Goal: Task Accomplishment & Management: Use online tool/utility

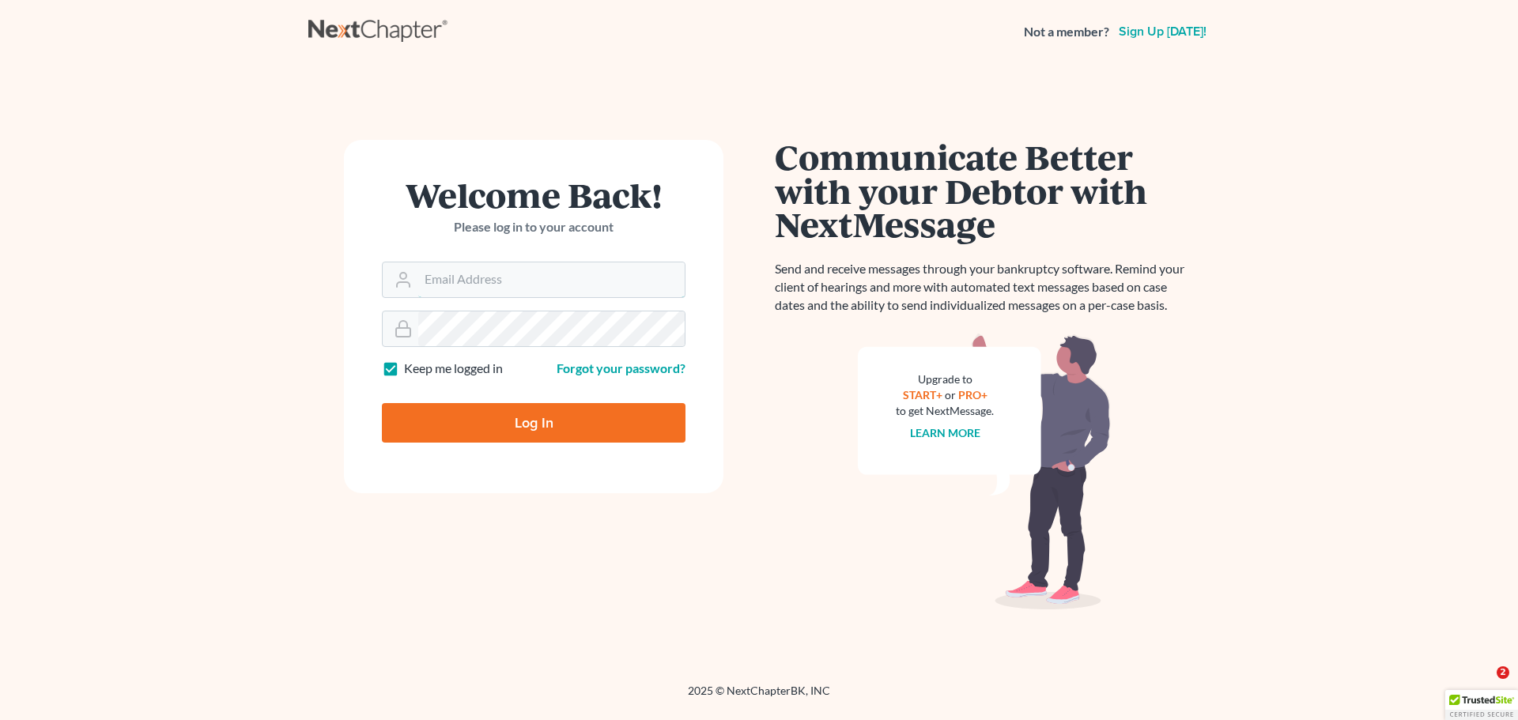
type input "[EMAIL_ADDRESS][DOMAIN_NAME]"
click at [517, 425] on input "Log In" at bounding box center [534, 423] width 304 height 40
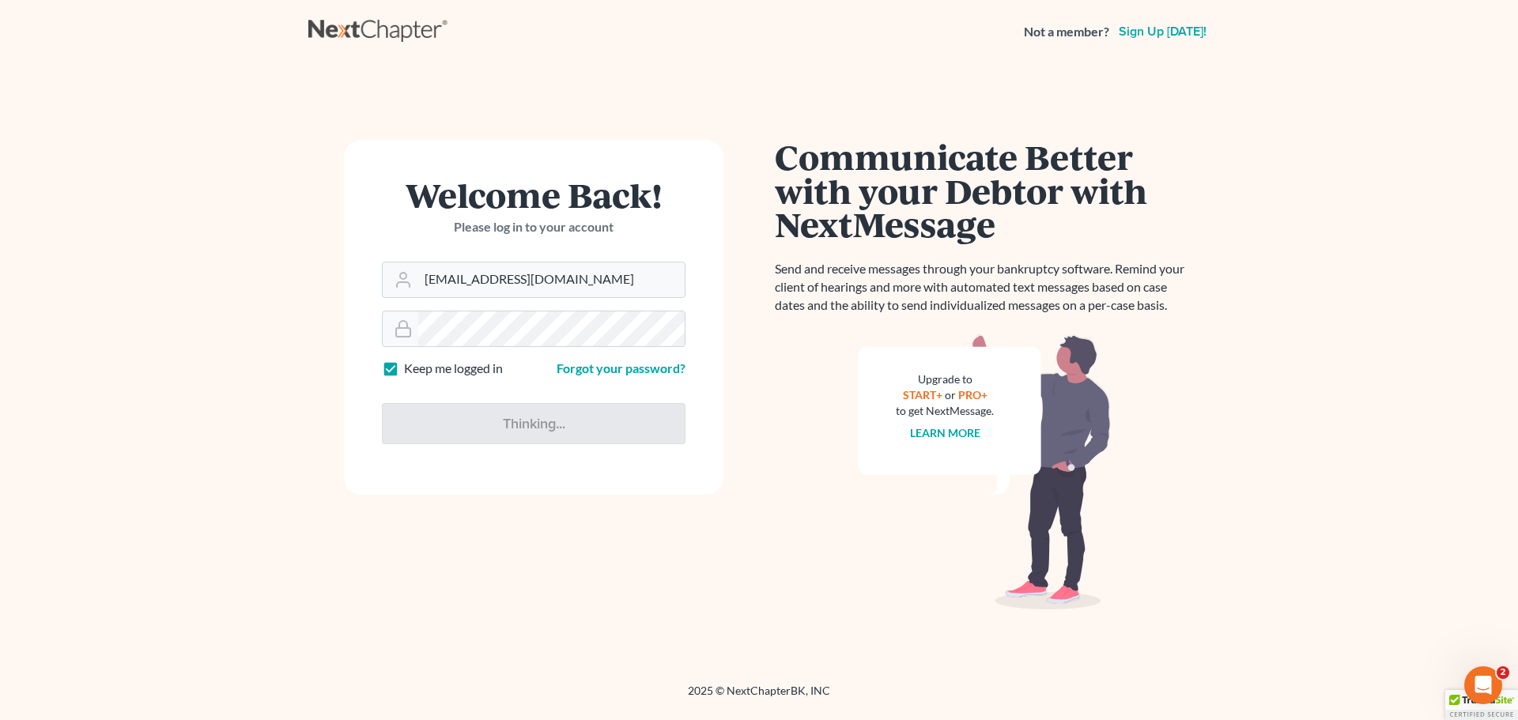
type input "Thinking..."
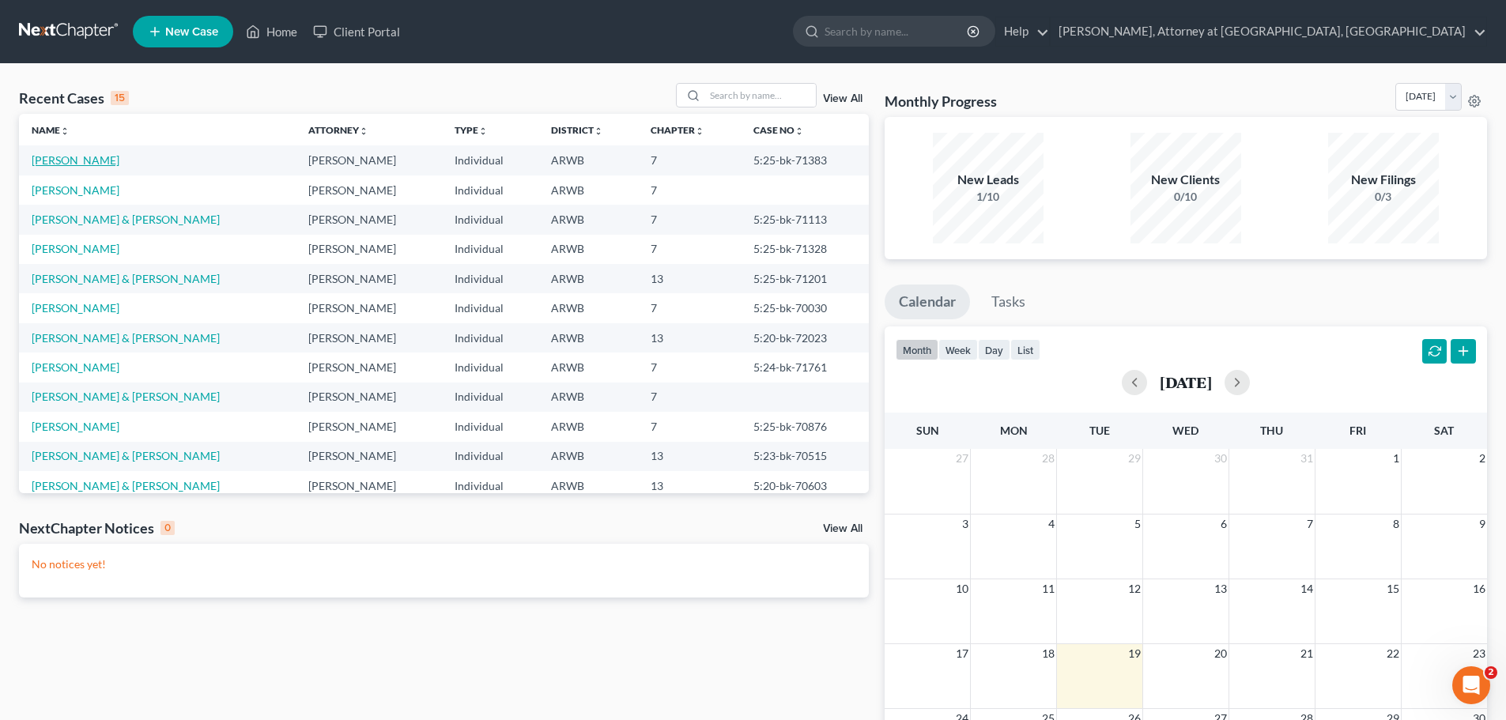
click at [51, 157] on link "[PERSON_NAME]" at bounding box center [76, 159] width 88 height 13
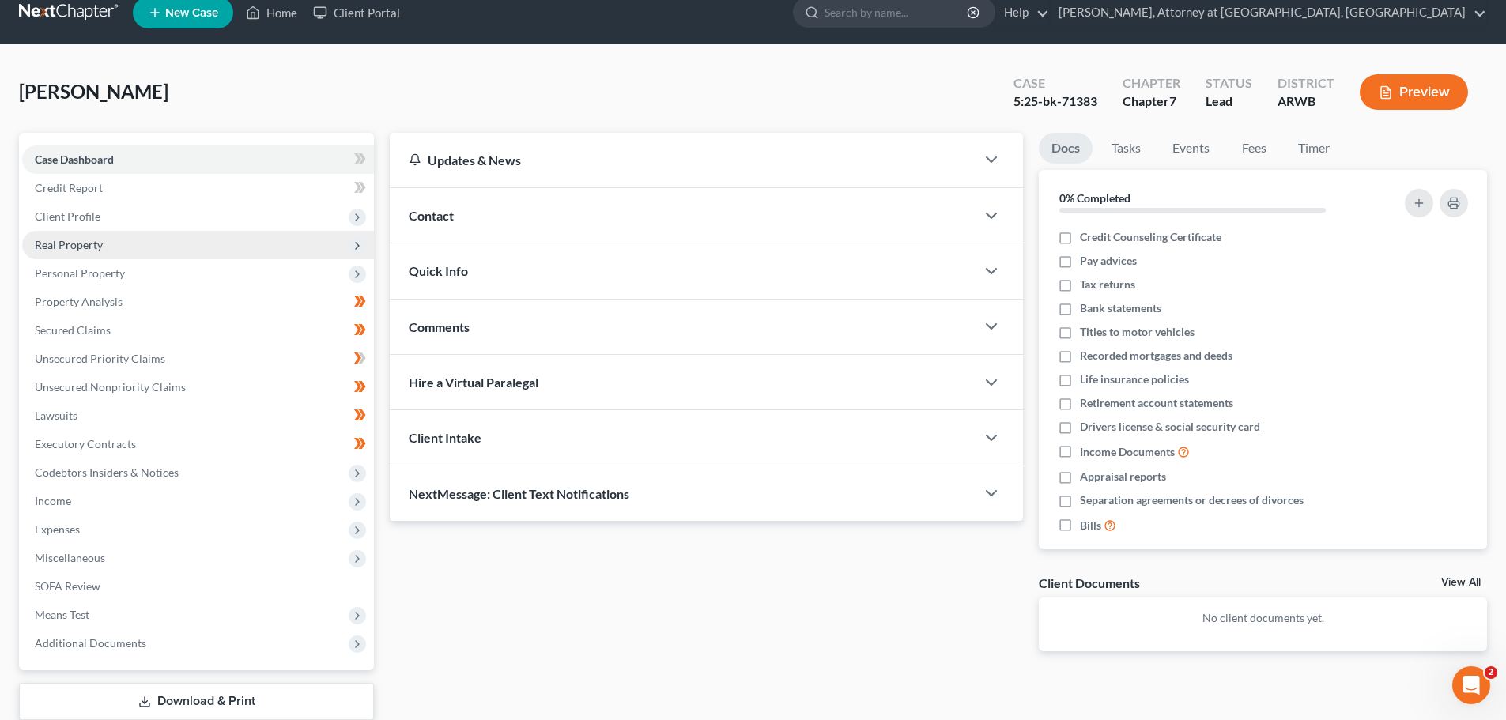
scroll to position [120, 0]
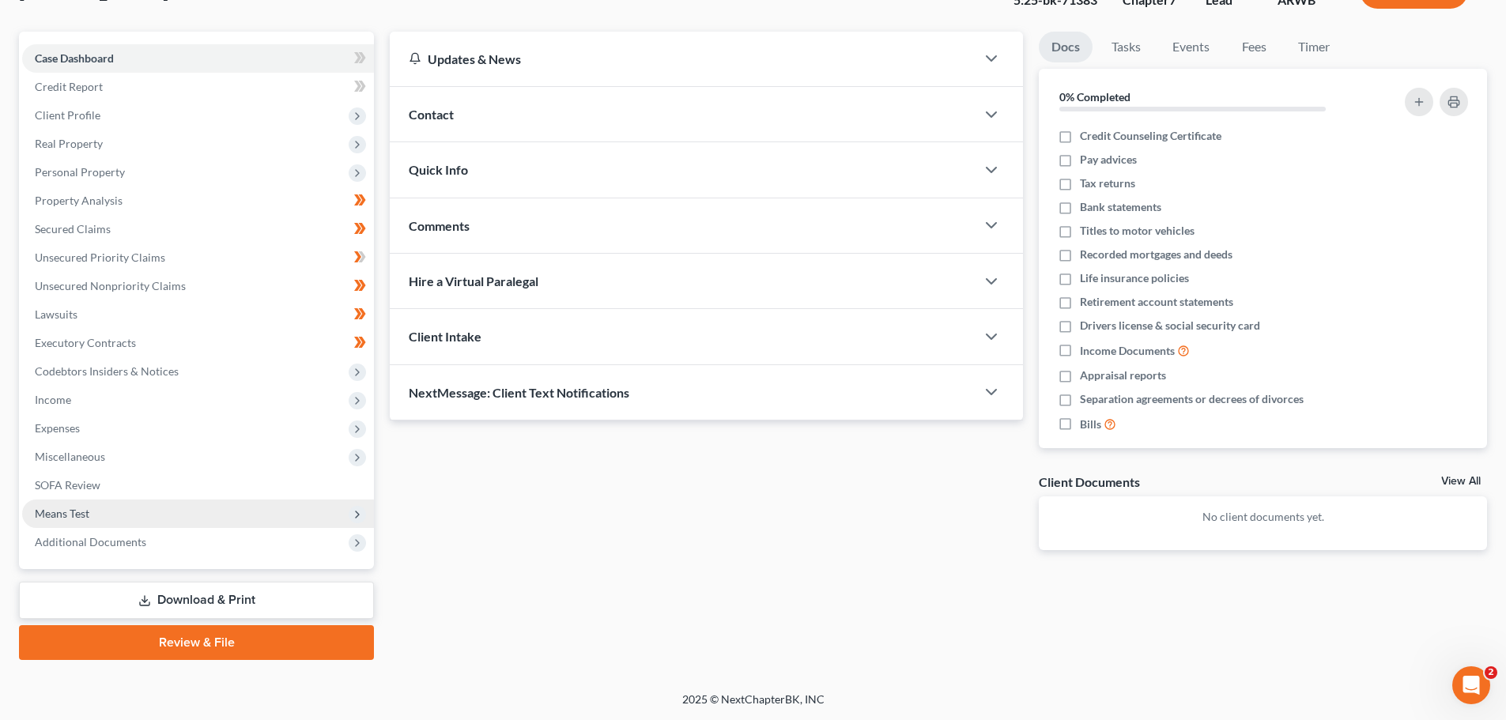
click at [64, 507] on span "Means Test" at bounding box center [62, 513] width 55 height 13
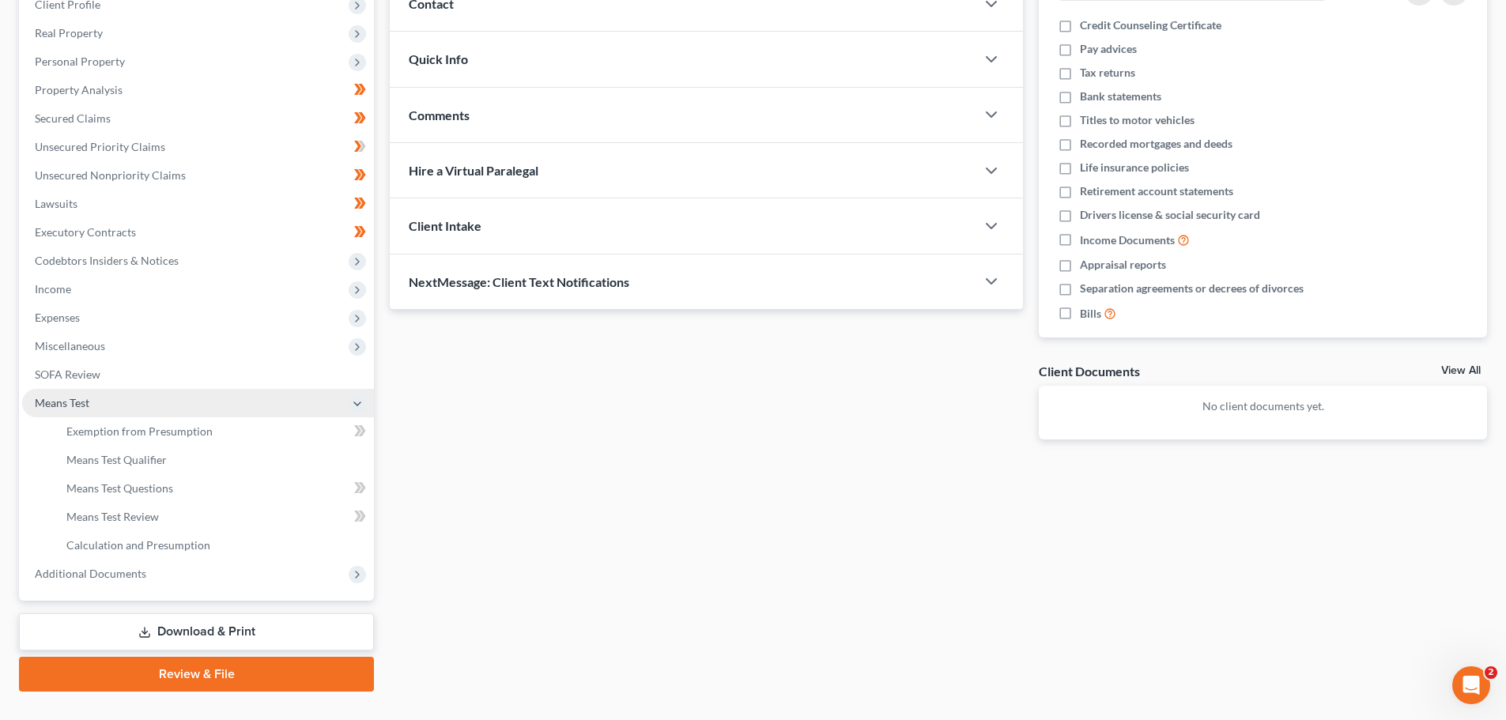
scroll to position [262, 0]
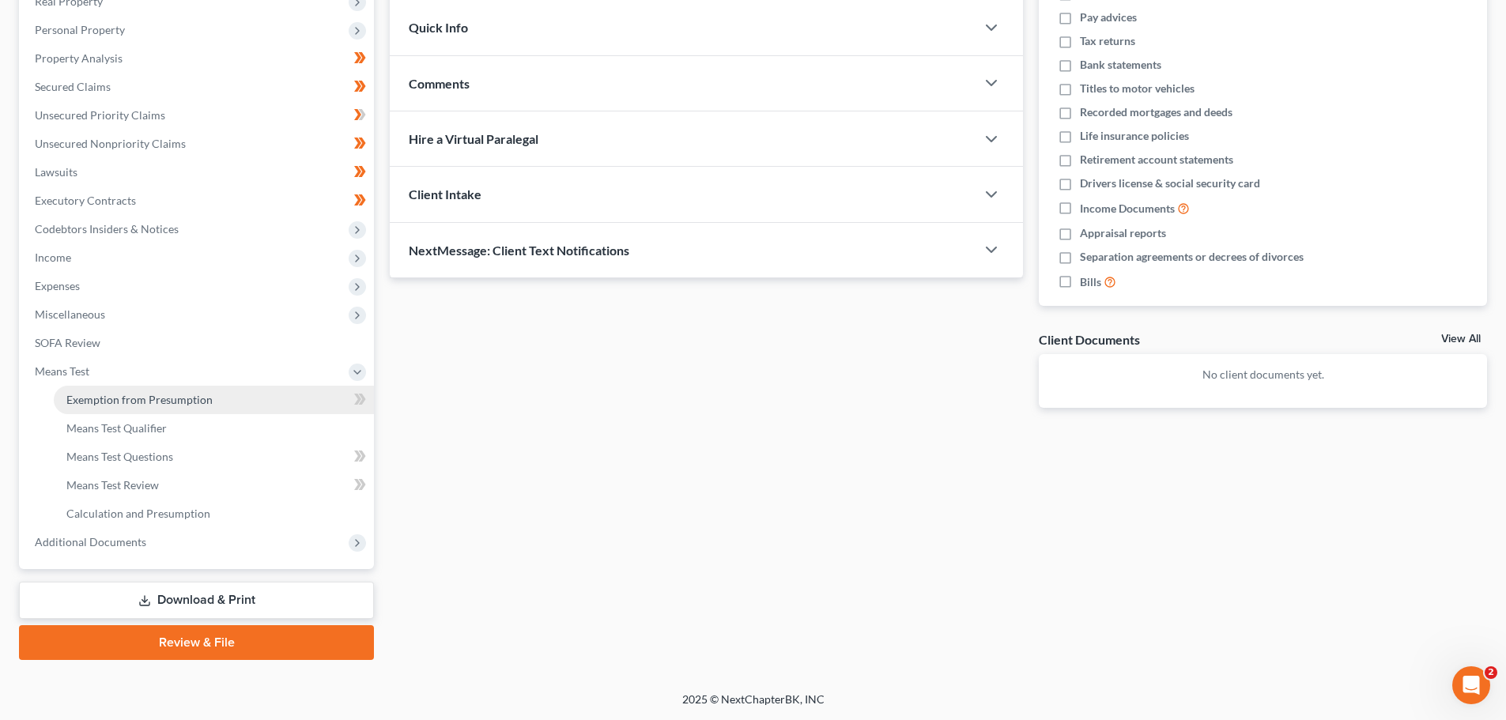
click at [92, 398] on span "Exemption from Presumption" at bounding box center [139, 399] width 146 height 13
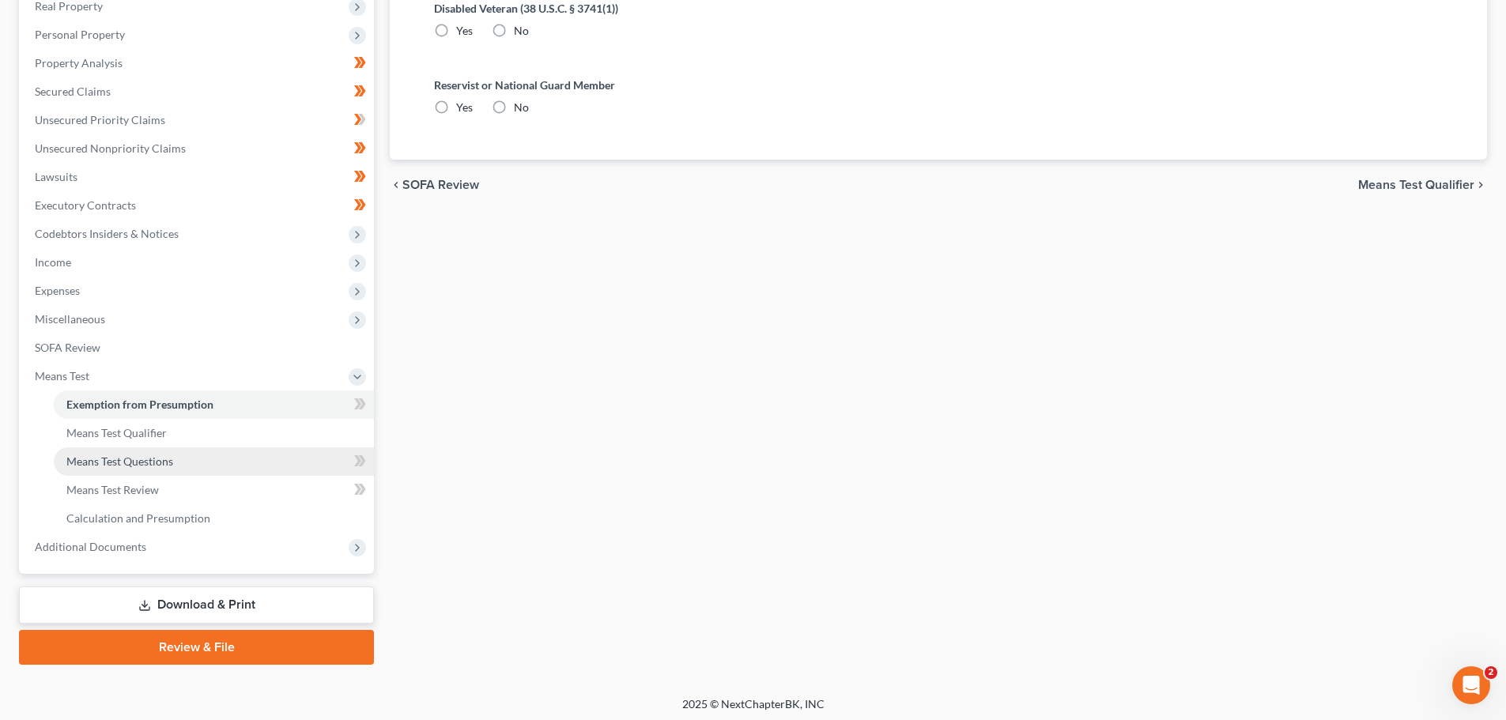
scroll to position [262, 0]
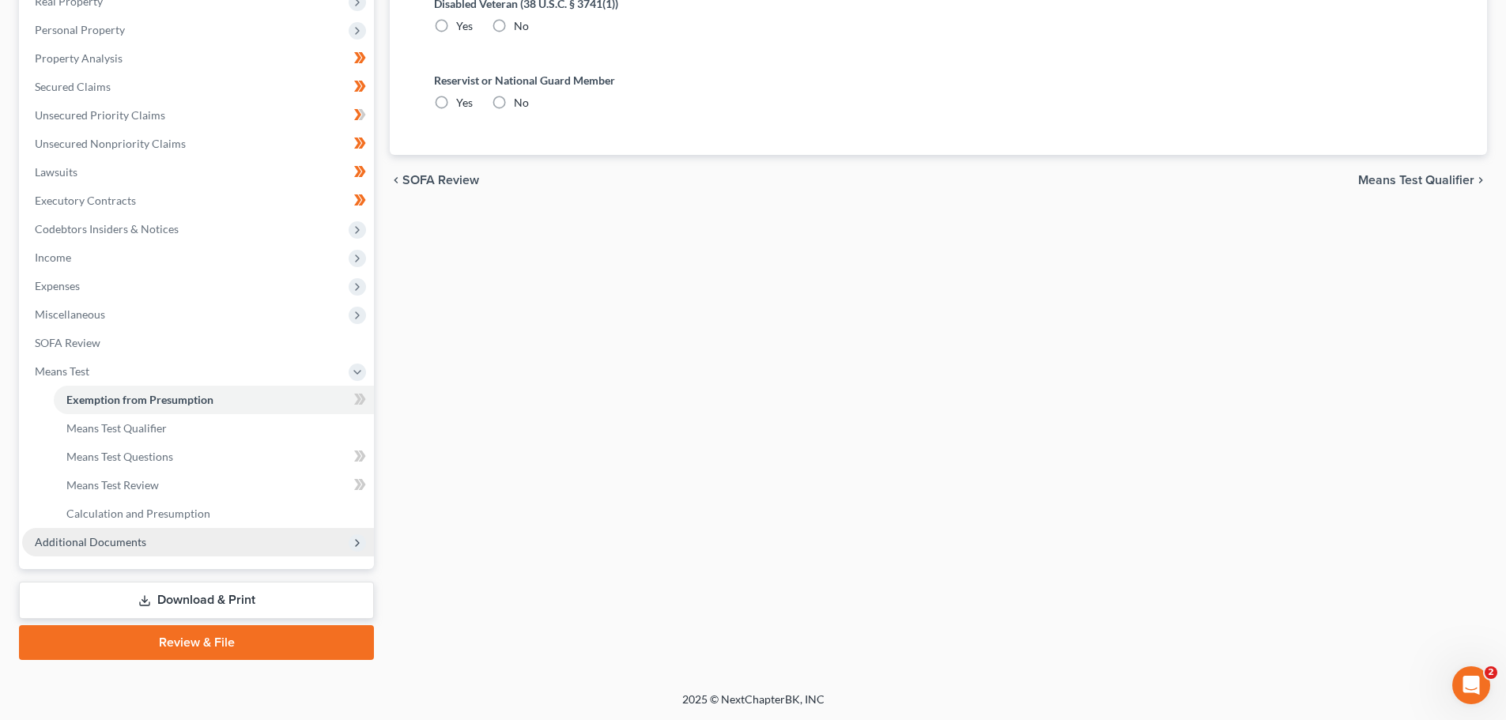
click at [358, 537] on icon at bounding box center [357, 543] width 13 height 13
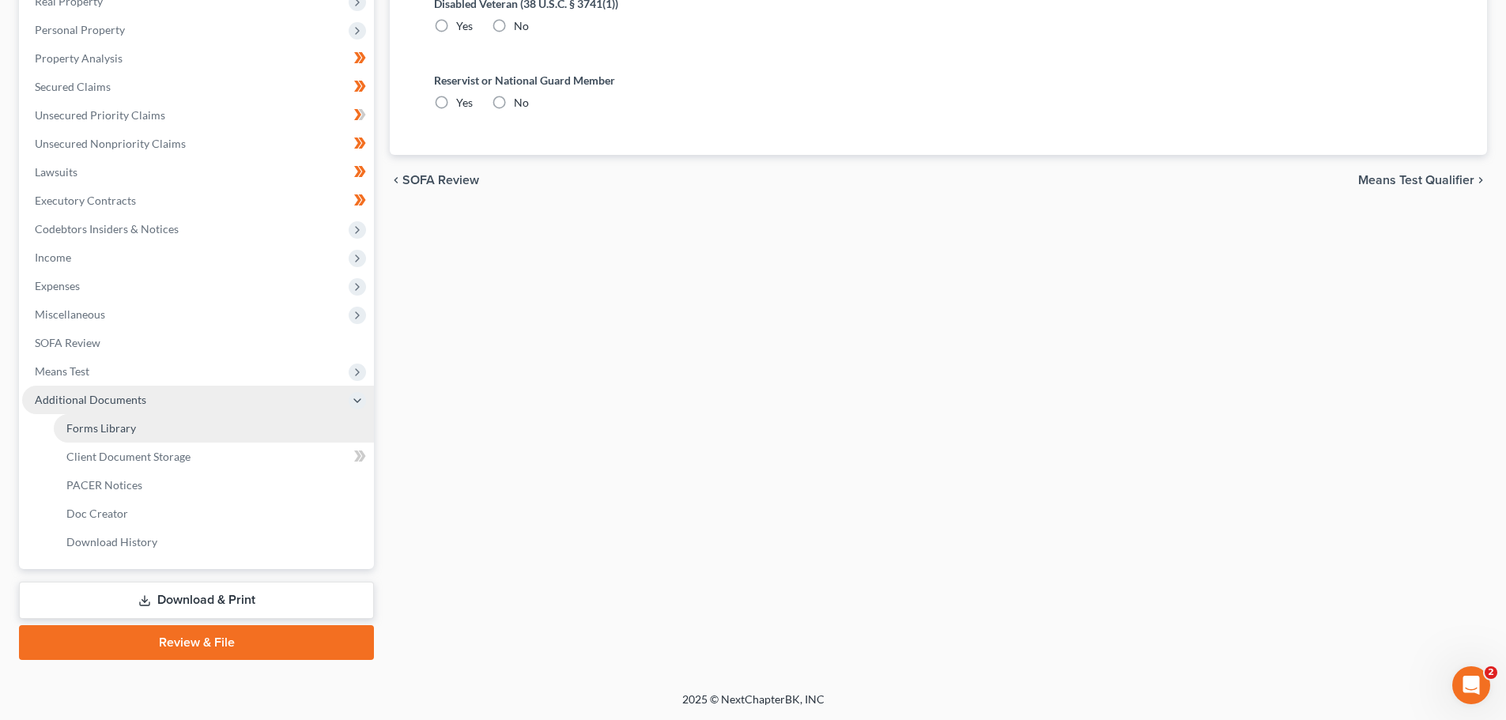
click at [92, 423] on span "Forms Library" at bounding box center [101, 427] width 70 height 13
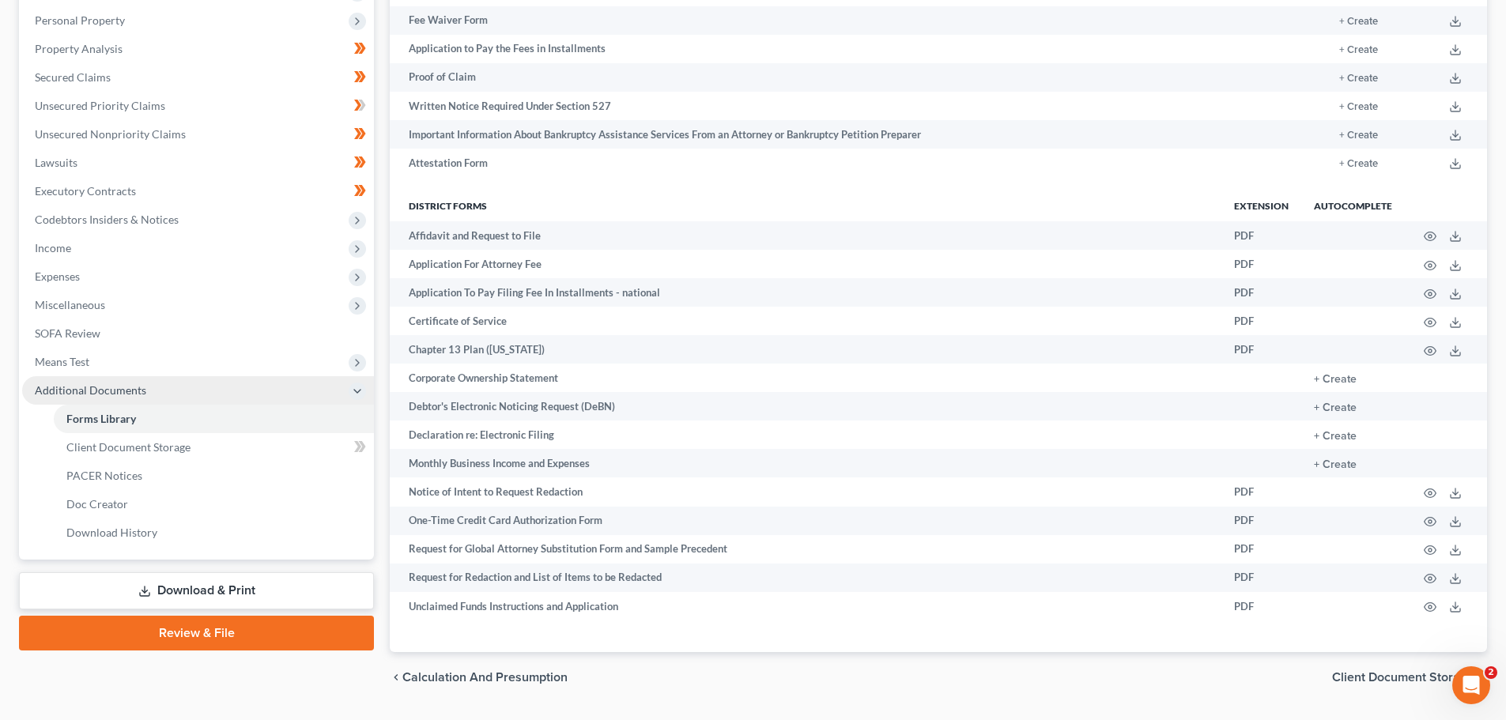
scroll to position [236, 0]
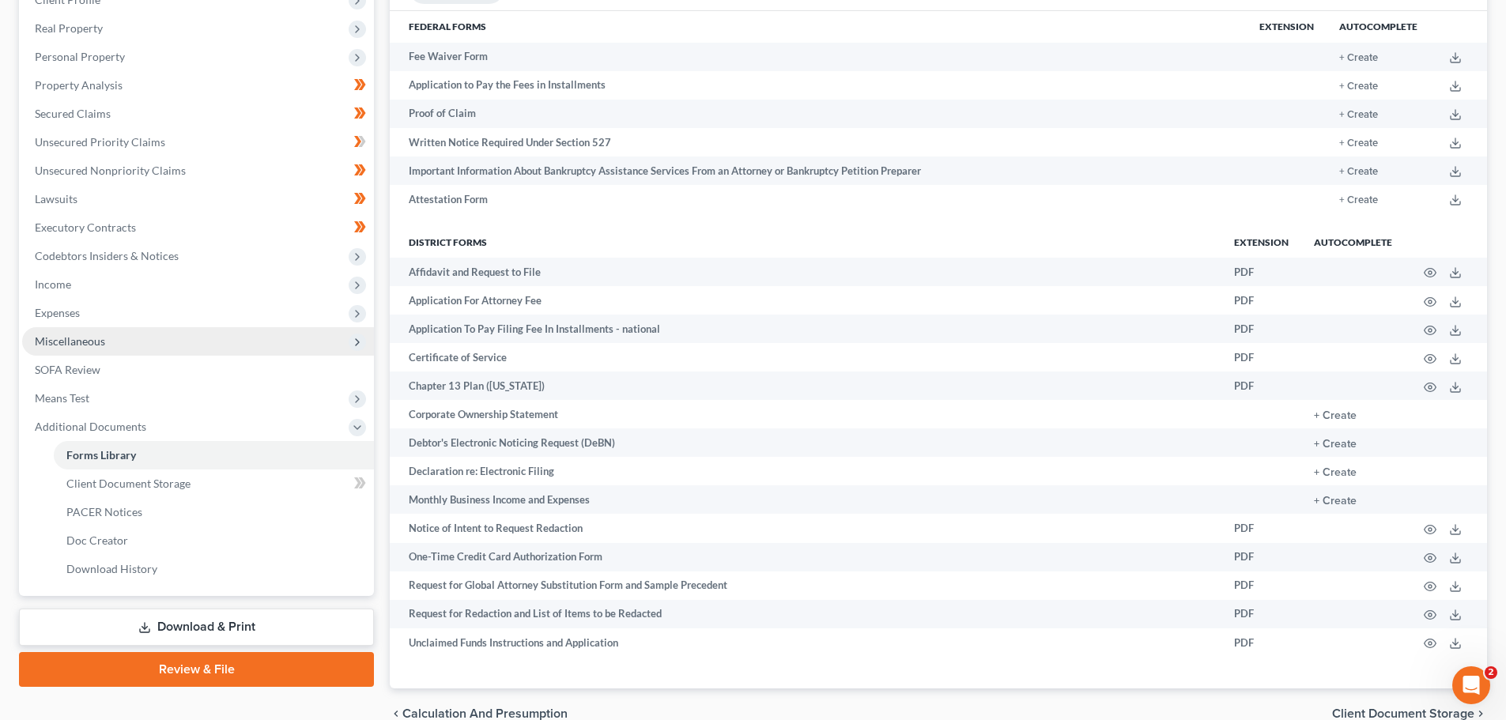
click at [53, 336] on span "Miscellaneous" at bounding box center [70, 340] width 70 height 13
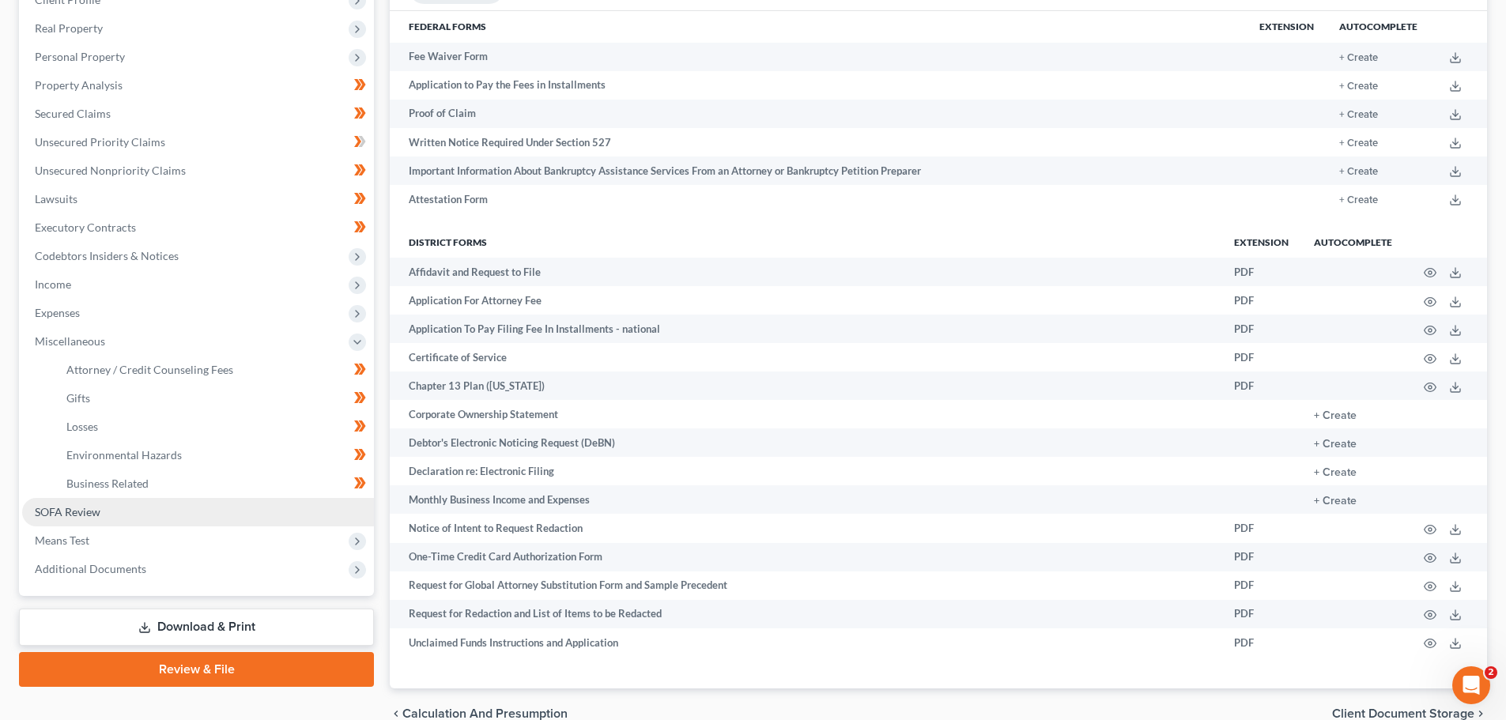
scroll to position [315, 0]
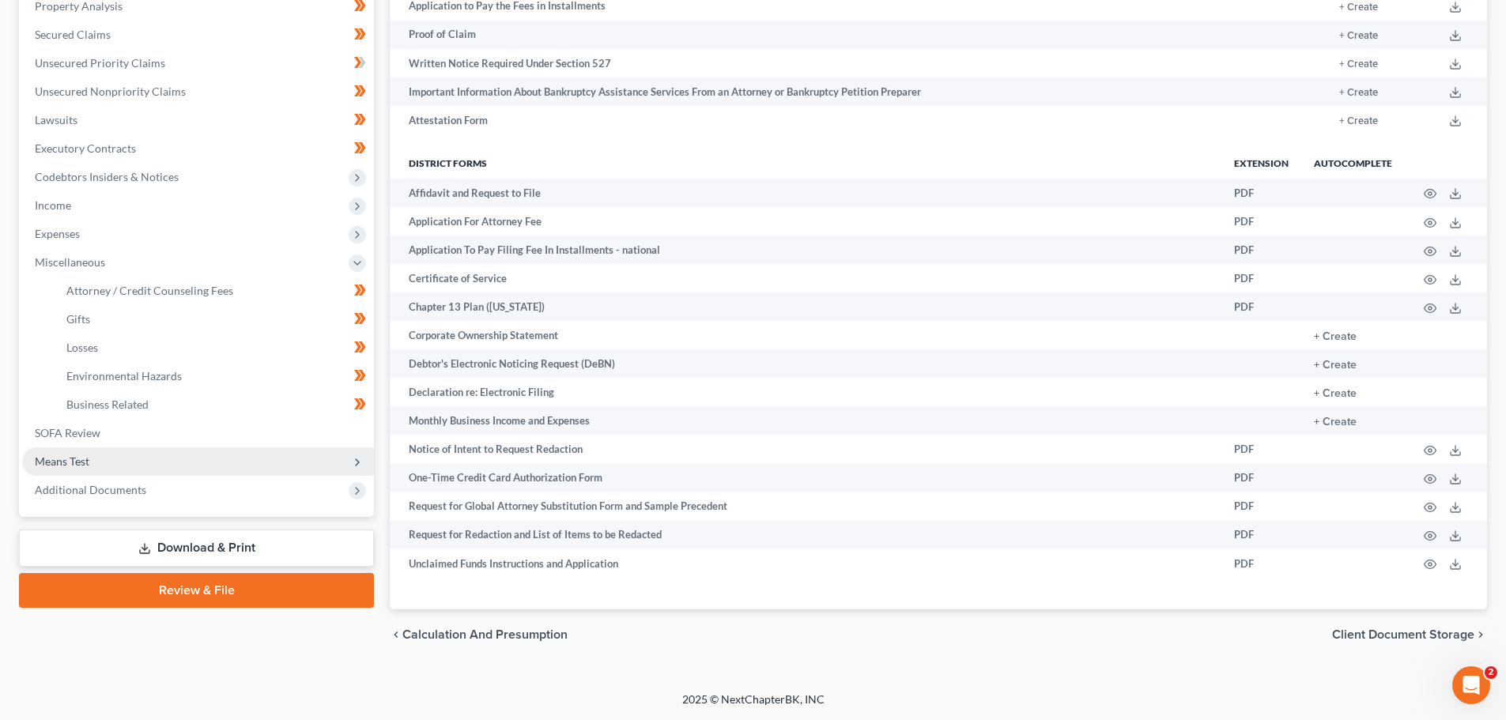
click at [43, 468] on span "Means Test" at bounding box center [198, 461] width 352 height 28
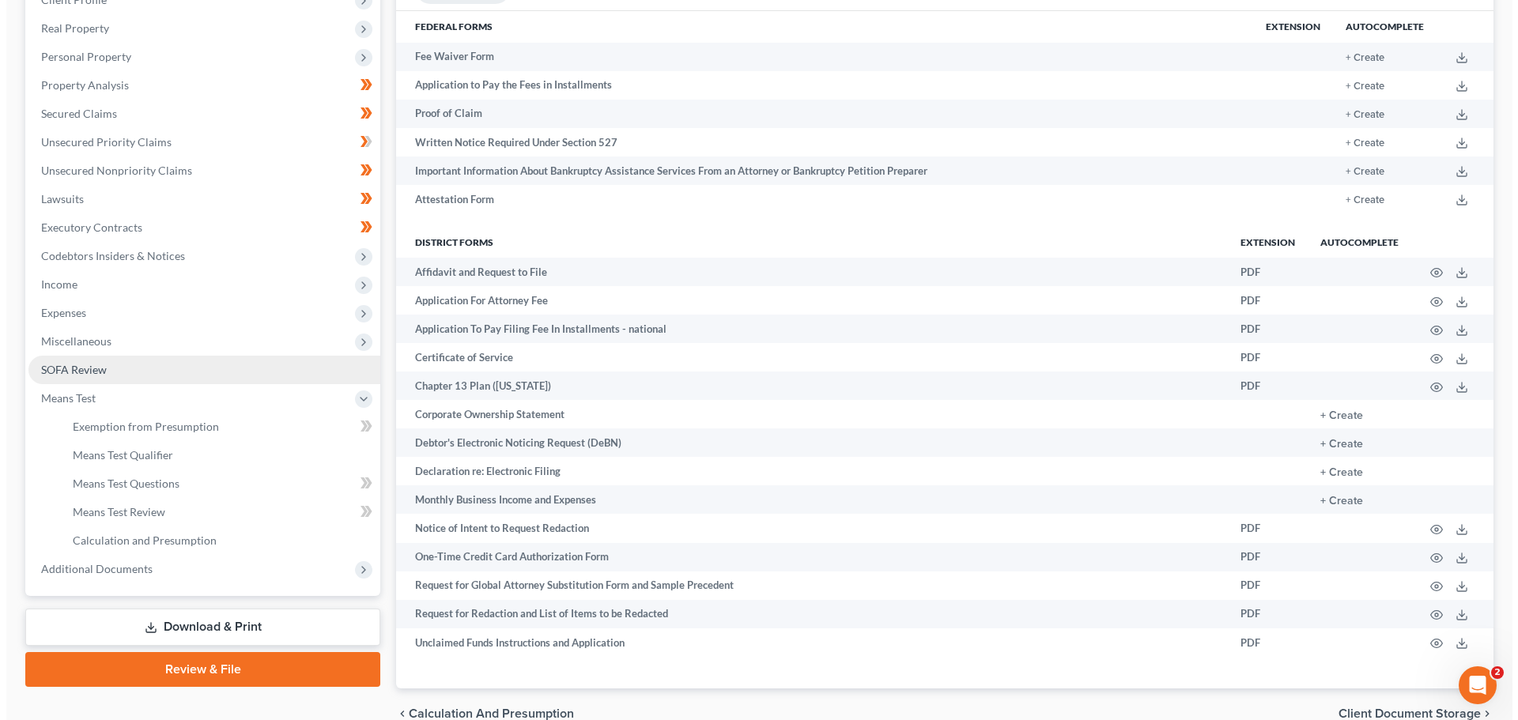
scroll to position [0, 0]
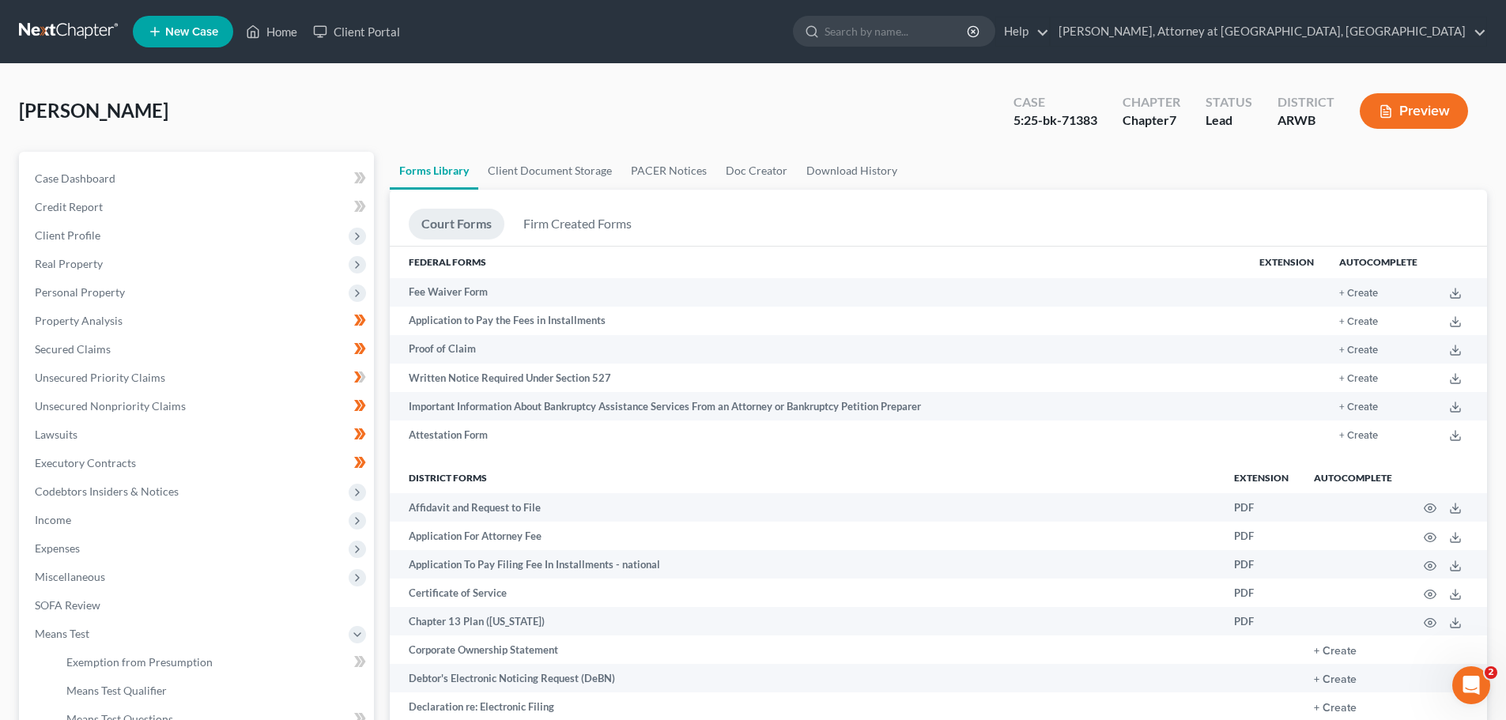
click at [1434, 109] on button "Preview" at bounding box center [1414, 111] width 108 height 36
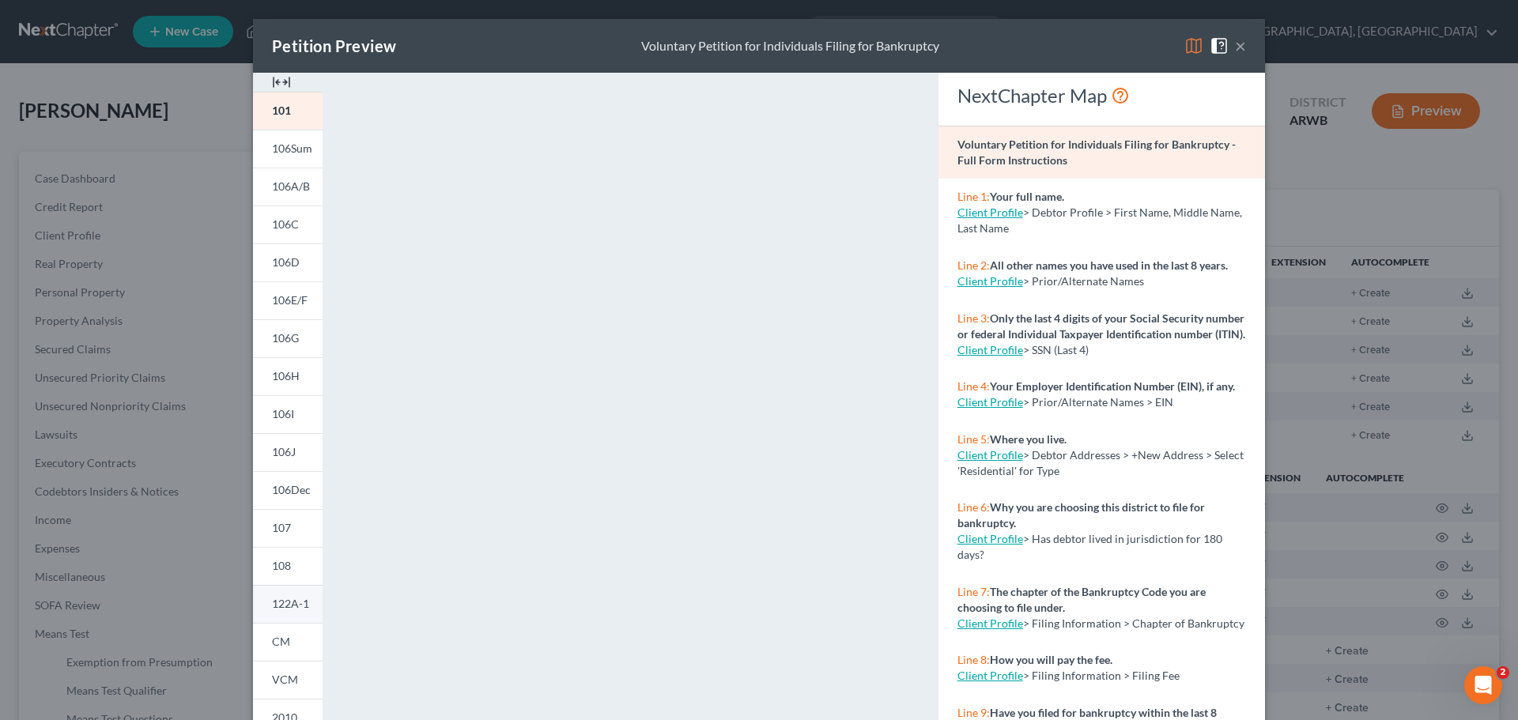
click at [285, 595] on link "122A-1" at bounding box center [288, 604] width 70 height 38
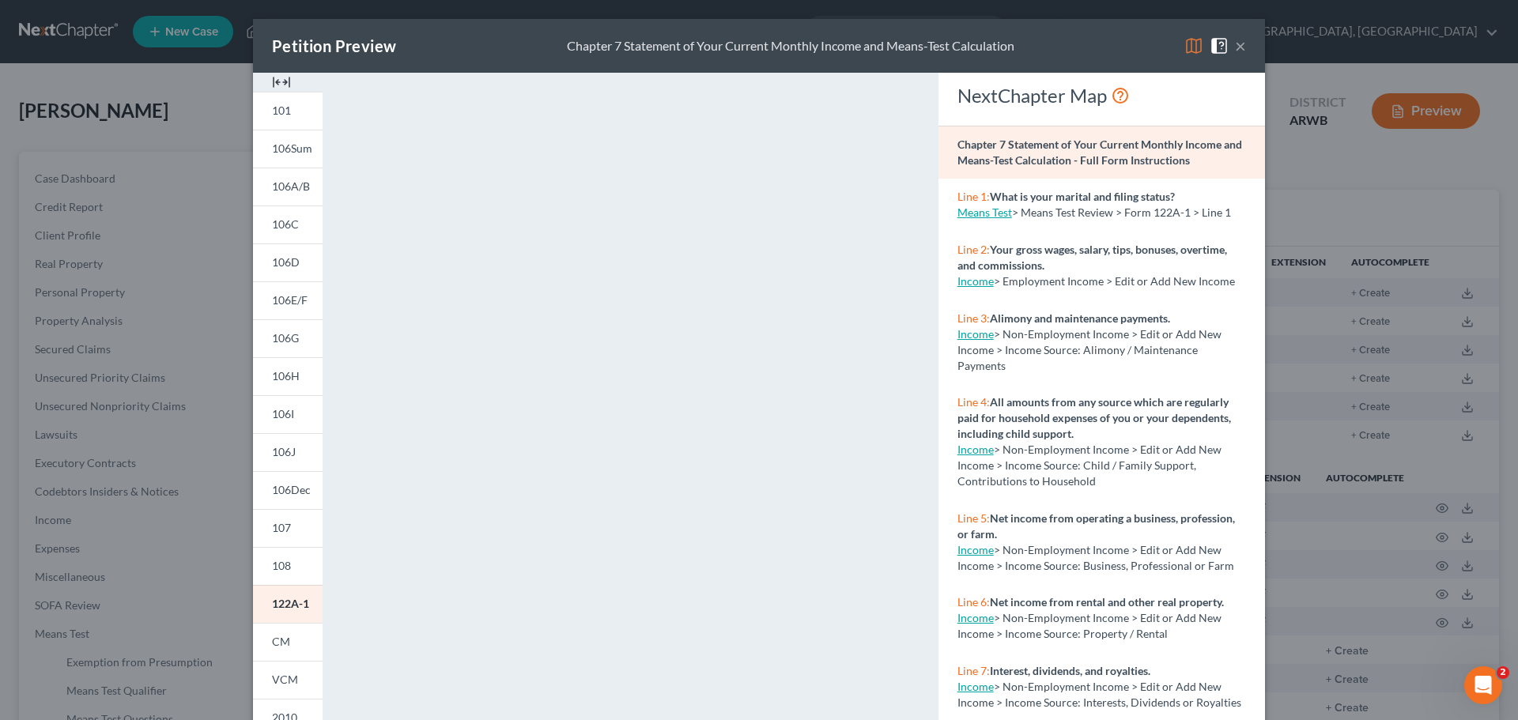
click at [1193, 40] on img at bounding box center [1193, 45] width 19 height 19
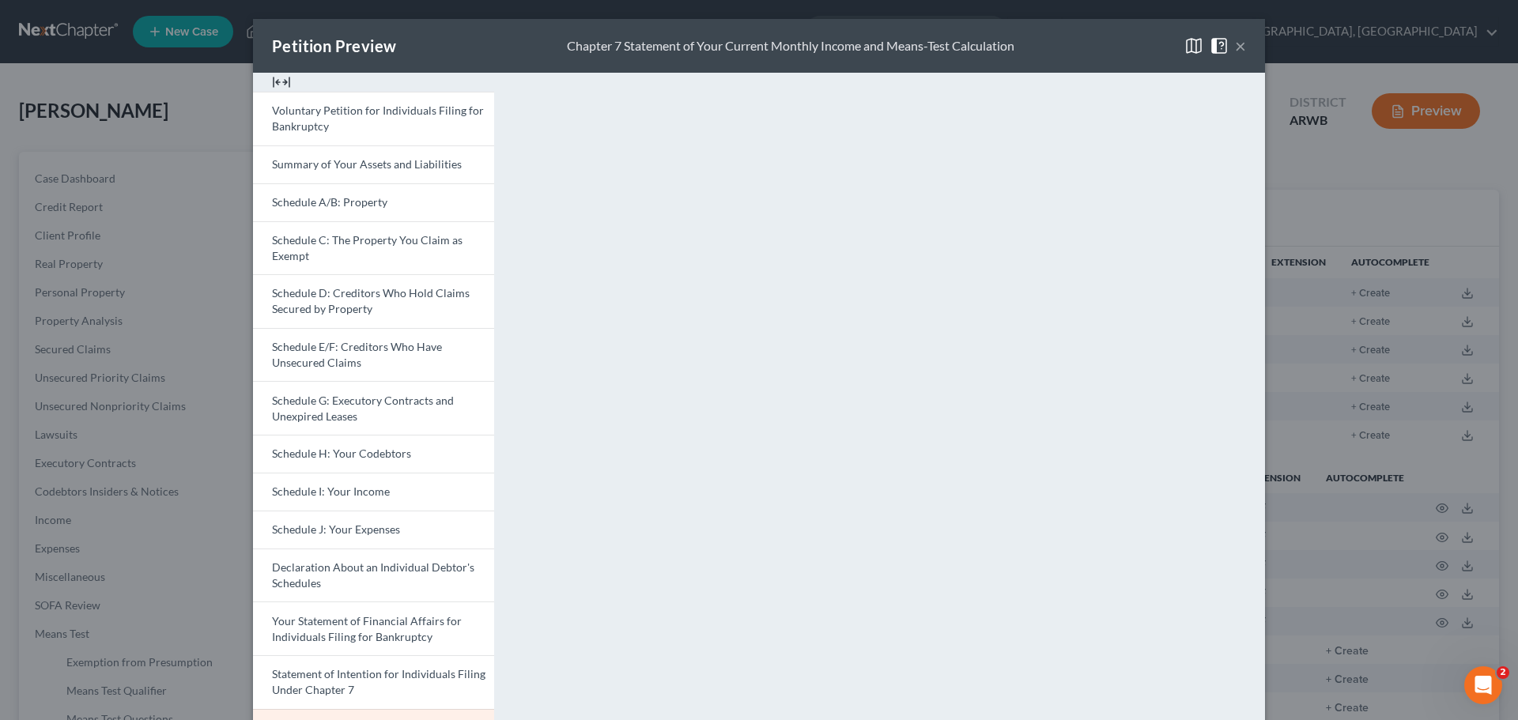
click at [1235, 41] on button "×" at bounding box center [1240, 45] width 11 height 19
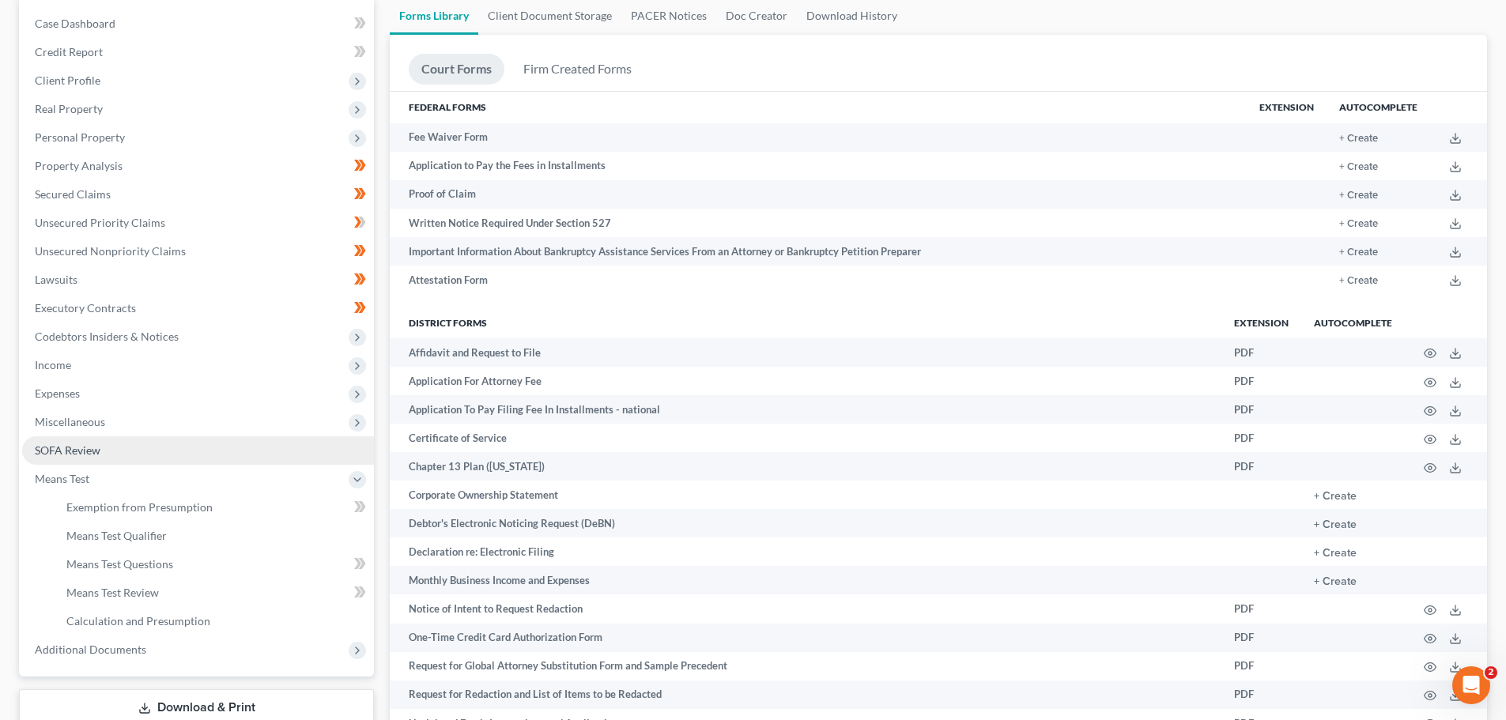
scroll to position [158, 0]
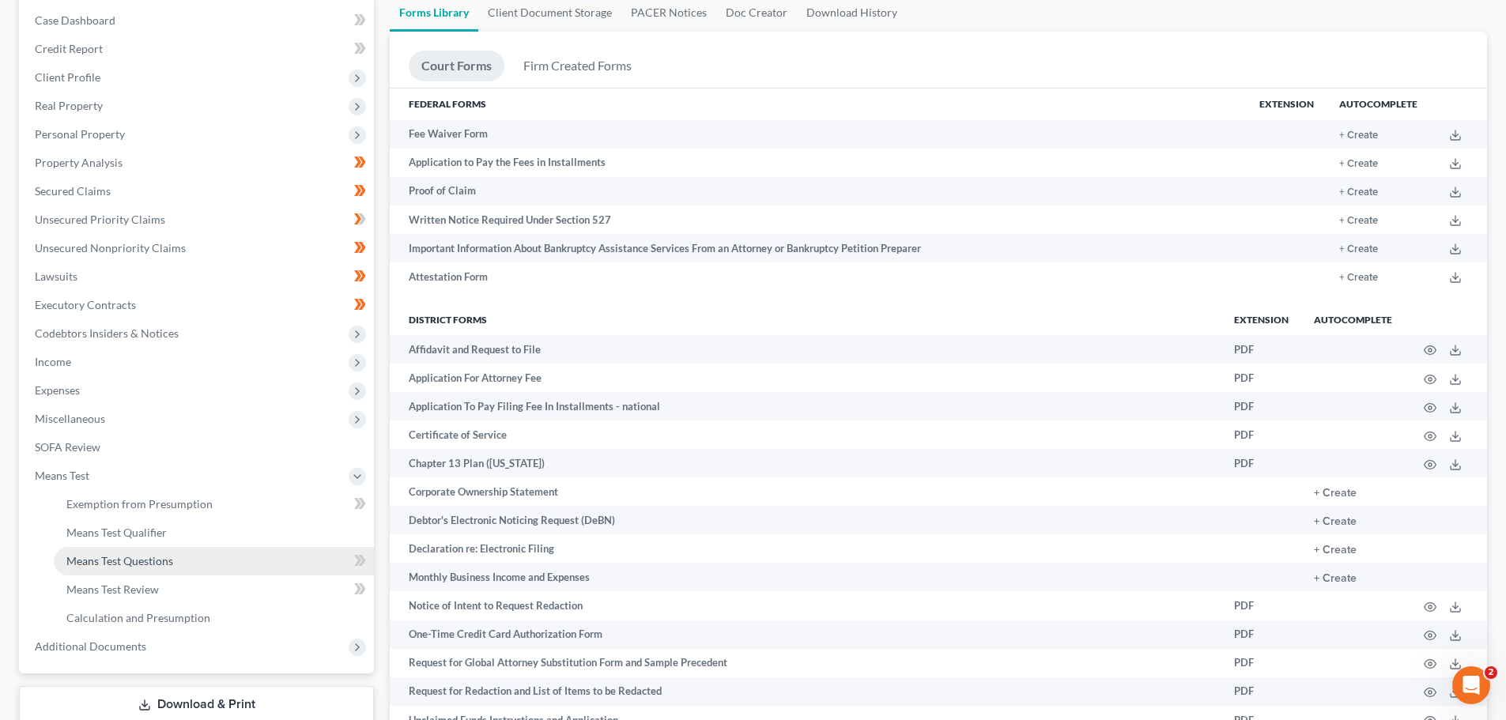
click at [127, 555] on span "Means Test Questions" at bounding box center [119, 560] width 107 height 13
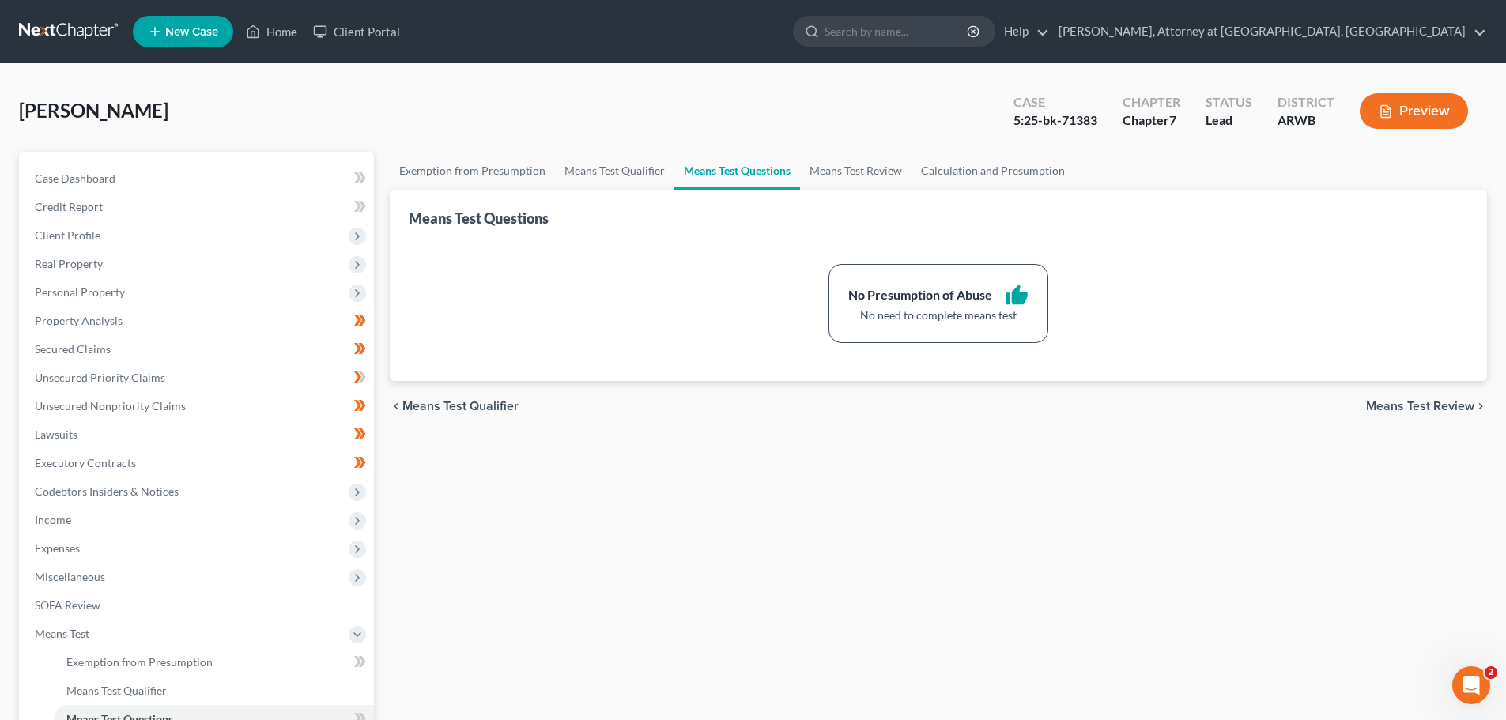
click at [1394, 97] on button "Preview" at bounding box center [1414, 111] width 108 height 36
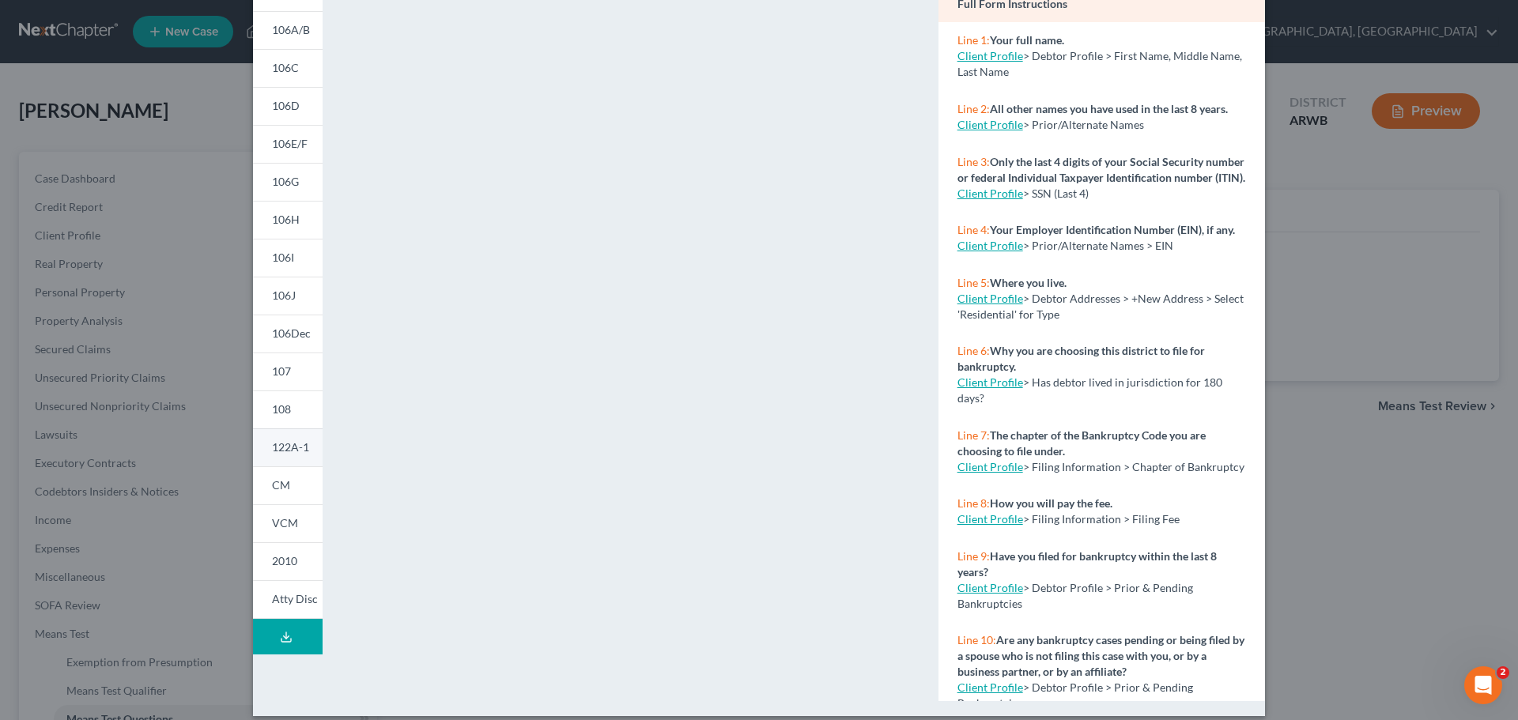
scroll to position [158, 0]
click at [278, 476] on link "CM" at bounding box center [288, 484] width 70 height 38
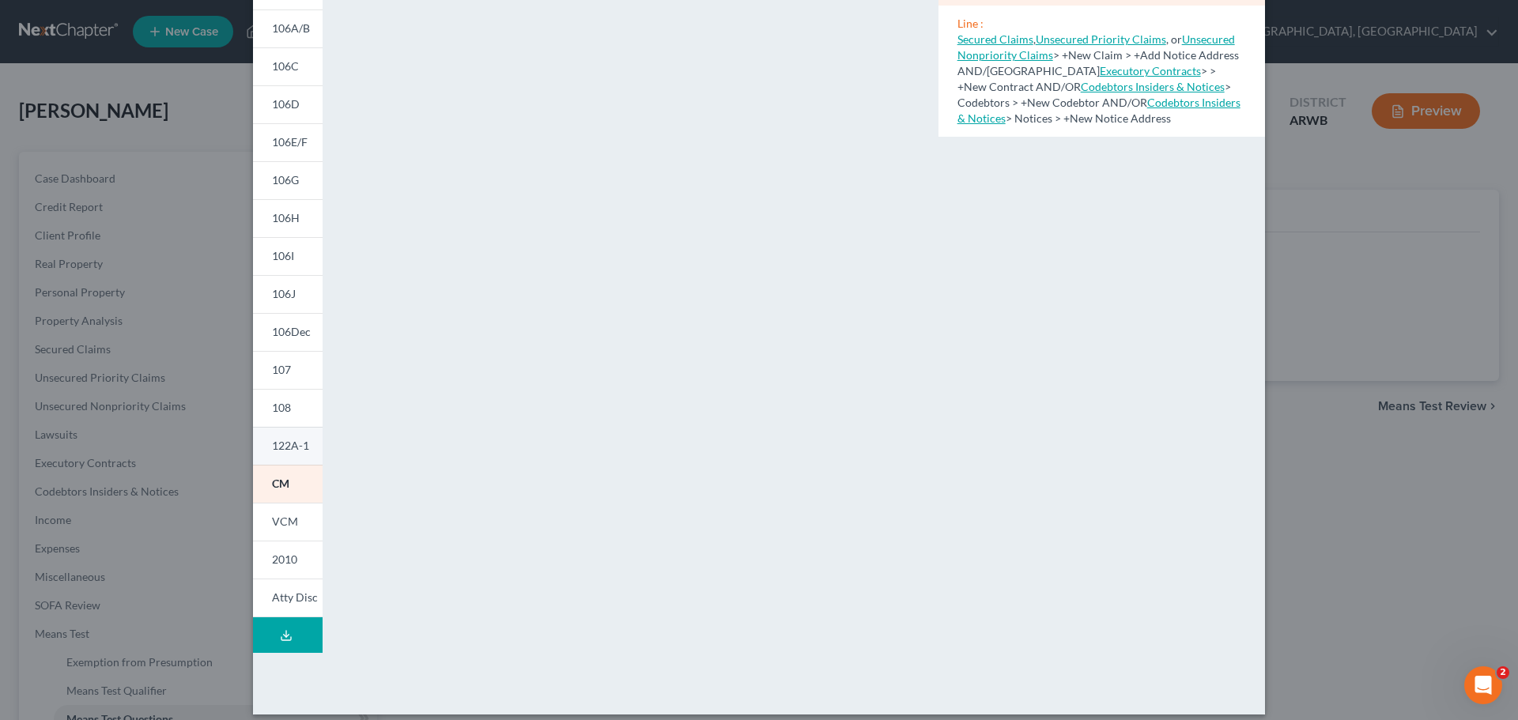
click at [274, 441] on span "122A-1" at bounding box center [290, 445] width 37 height 13
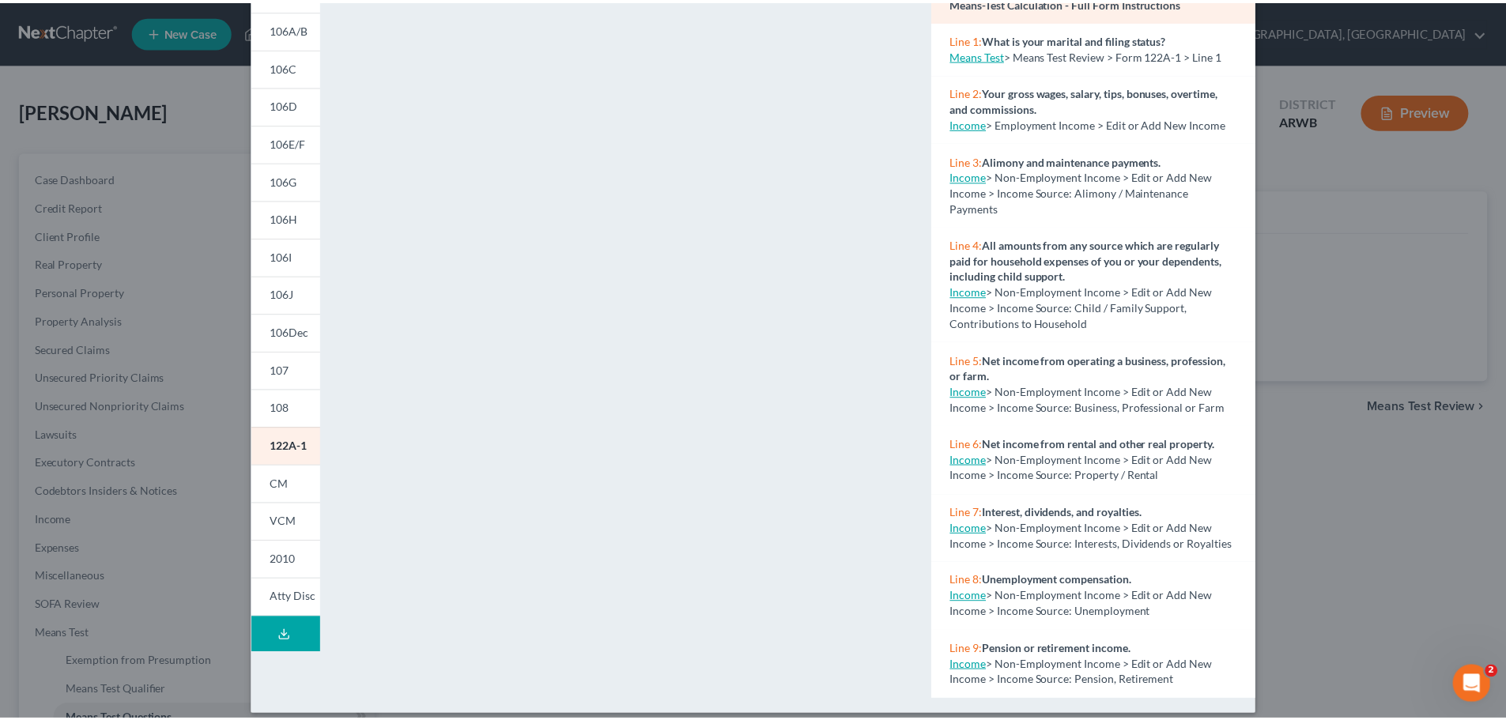
scroll to position [0, 0]
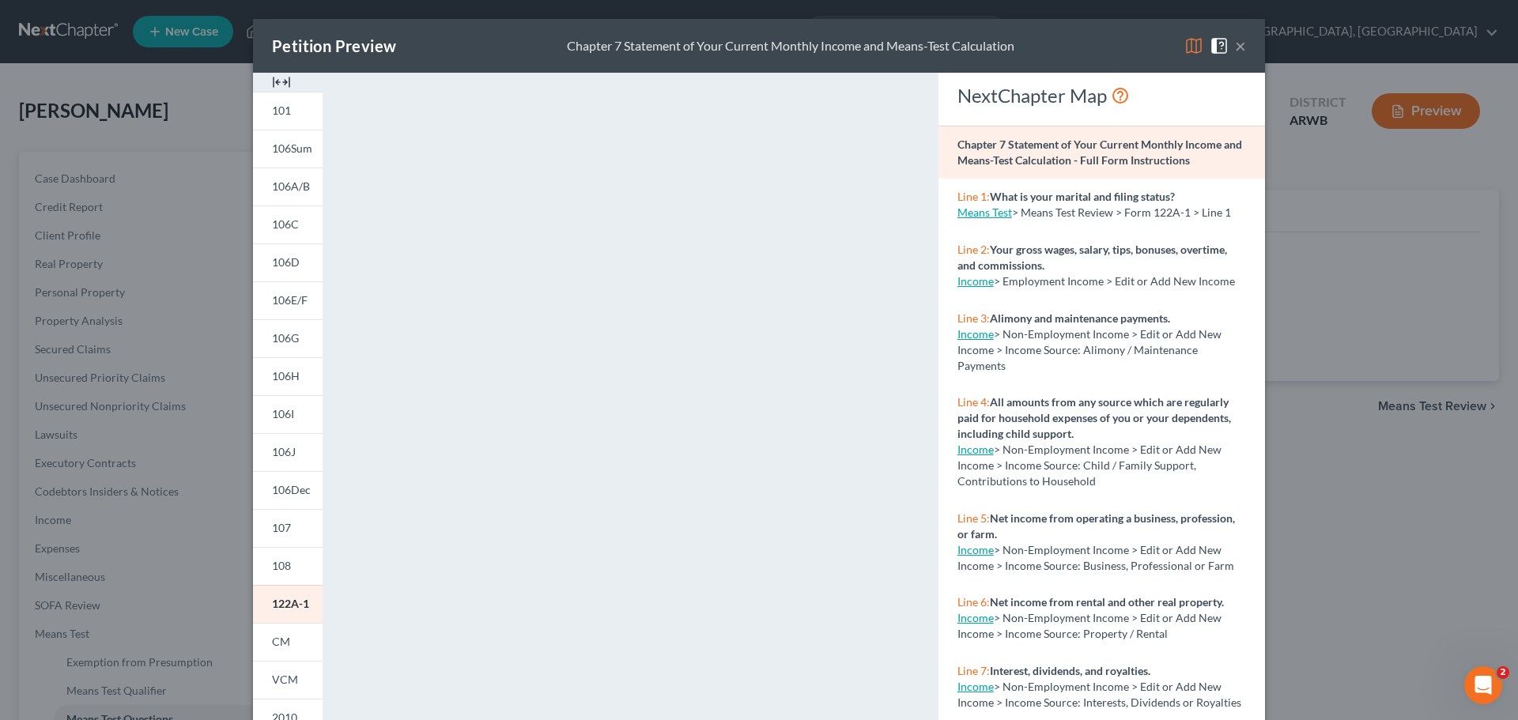
click at [1235, 47] on button "×" at bounding box center [1240, 45] width 11 height 19
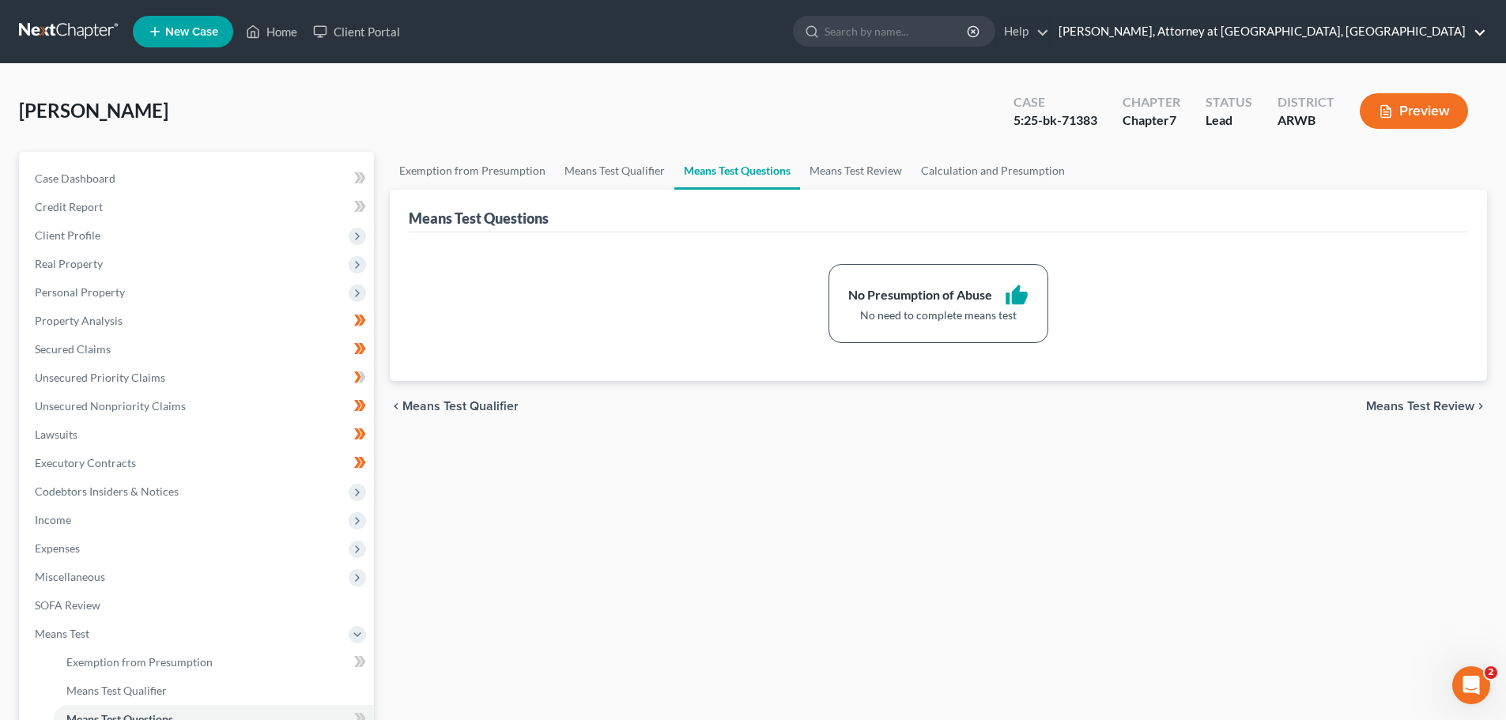
click at [1481, 28] on link "[PERSON_NAME], Attorney at [GEOGRAPHIC_DATA], [GEOGRAPHIC_DATA]" at bounding box center [1268, 31] width 436 height 28
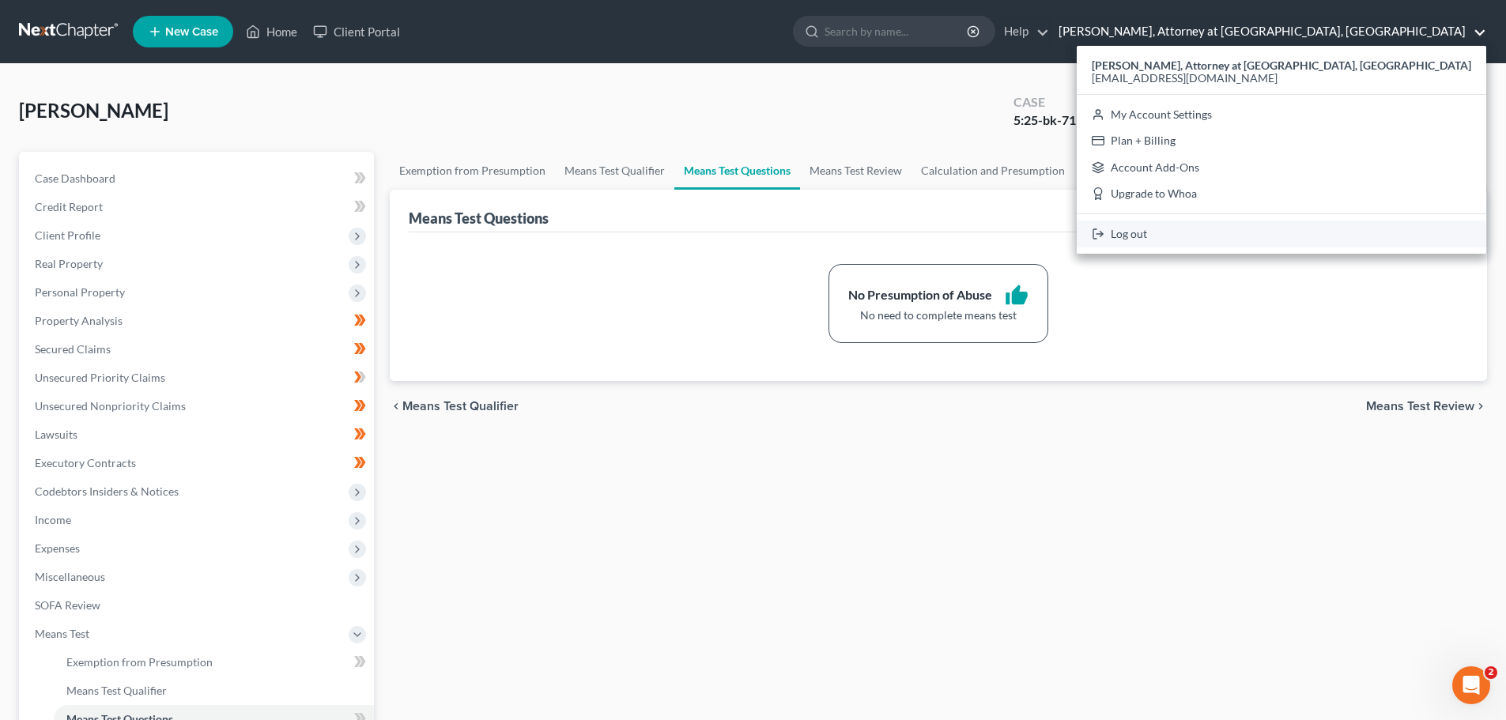
click at [1334, 233] on link "Log out" at bounding box center [1281, 234] width 409 height 27
